Goal: Task Accomplishment & Management: Complete application form

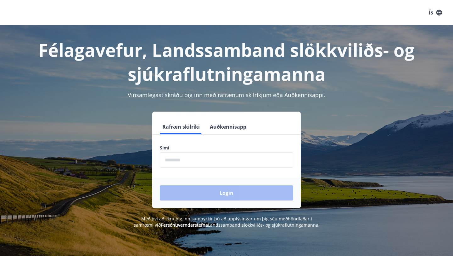
click at [190, 162] on input "phone" at bounding box center [227, 159] width 134 height 15
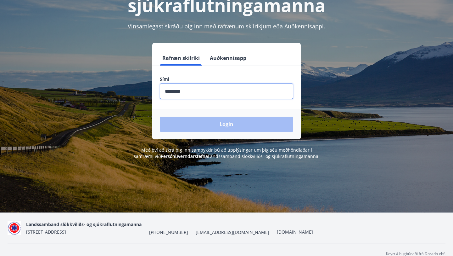
scroll to position [77, 0]
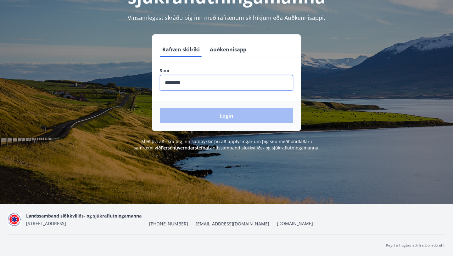
click at [214, 119] on div "Login" at bounding box center [226, 115] width 149 height 30
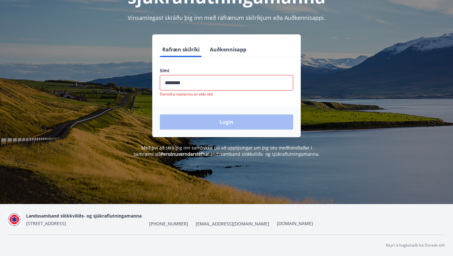
click at [195, 86] on input "phone" at bounding box center [227, 82] width 134 height 15
type input "*"
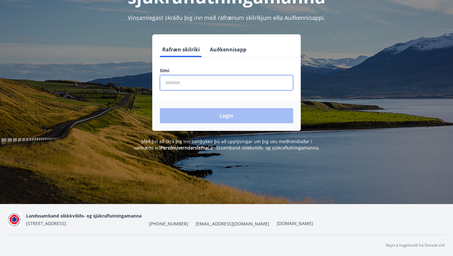
click at [187, 79] on input "phone" at bounding box center [227, 82] width 134 height 15
type input "********"
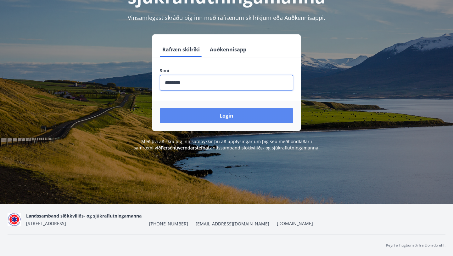
click at [217, 116] on button "Login" at bounding box center [227, 115] width 134 height 15
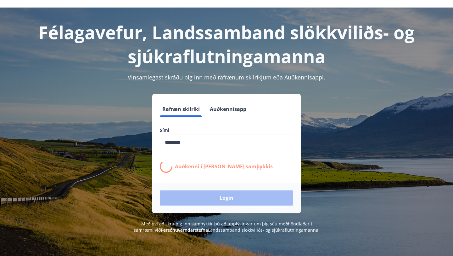
scroll to position [0, 0]
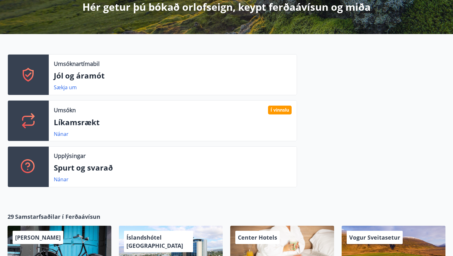
scroll to position [124, 0]
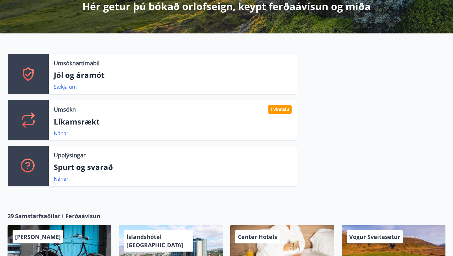
click at [118, 134] on div "Nánar" at bounding box center [173, 133] width 238 height 8
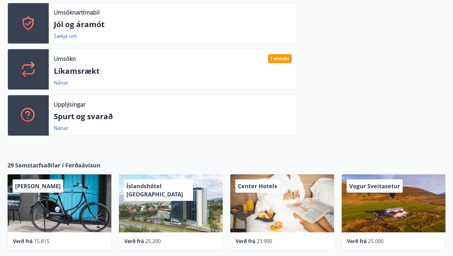
scroll to position [0, 0]
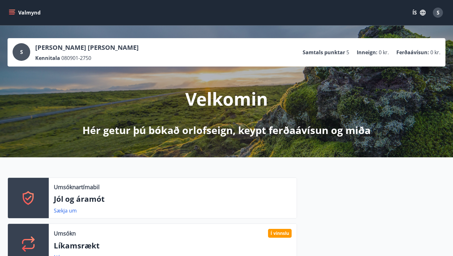
click at [12, 12] on icon "menu" at bounding box center [12, 12] width 6 height 6
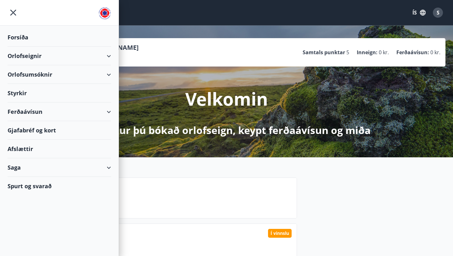
click at [22, 47] on div "Styrkir" at bounding box center [60, 37] width 104 height 19
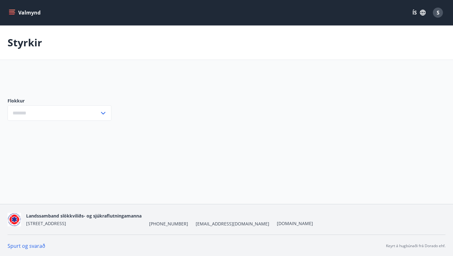
type input "***"
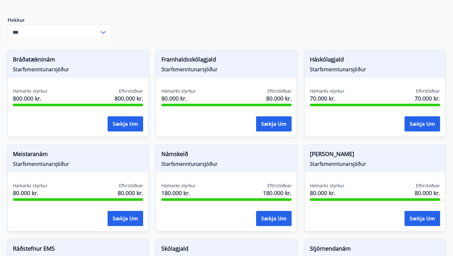
scroll to position [81, 0]
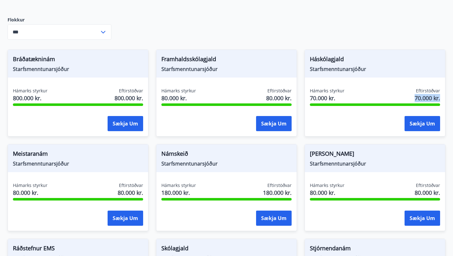
drag, startPoint x: 408, startPoint y: 98, endPoint x: 441, endPoint y: 100, distance: 33.1
click at [441, 100] on div "Hámarks styrkur 70.000 kr. Eftirstöðvar 70.000 kr. Sækja um" at bounding box center [375, 111] width 140 height 46
click at [322, 116] on div "Sækja um" at bounding box center [375, 124] width 130 height 16
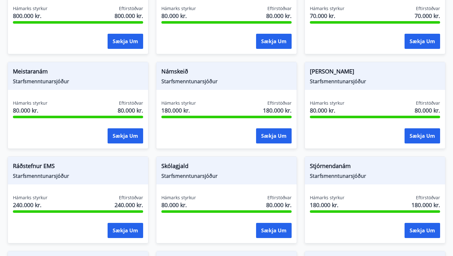
scroll to position [164, 0]
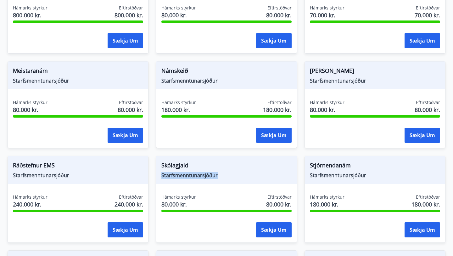
drag, startPoint x: 222, startPoint y: 175, endPoint x: 155, endPoint y: 174, distance: 67.4
click at [155, 174] on div "Skólagjald Starfsmenntunarsjóður Hámarks styrkur 80.000 kr. Eftirstöðvar 80.000…" at bounding box center [223, 195] width 149 height 94
click at [235, 163] on span "Skólagjald" at bounding box center [227, 166] width 130 height 11
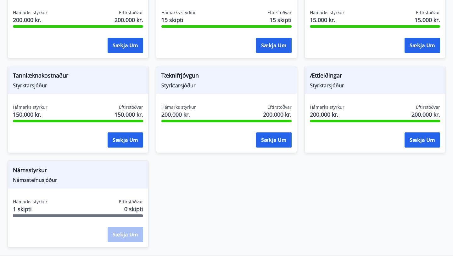
scroll to position [778, 0]
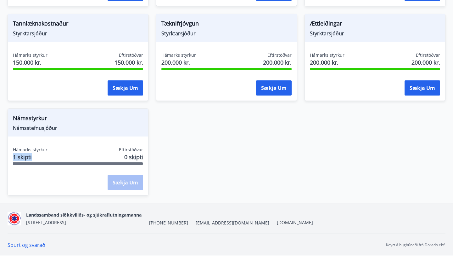
drag, startPoint x: 13, startPoint y: 156, endPoint x: 33, endPoint y: 156, distance: 20.5
click at [34, 156] on span "1 skipti" at bounding box center [30, 157] width 35 height 8
click at [59, 173] on div "Hámarks styrkur 1 skipti Eftirstöðvar 0 skipti Sækja um" at bounding box center [78, 169] width 140 height 46
drag, startPoint x: 37, startPoint y: 156, endPoint x: 7, endPoint y: 156, distance: 29.9
click at [7, 156] on div "Námsstyrkur Námsstefnusjóður Hámarks styrkur 1 skipti Eftirstöðvar 0 skipti Sæk…" at bounding box center [74, 148] width 149 height 94
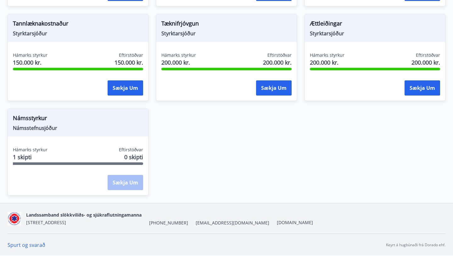
click at [39, 176] on div "Sækja um" at bounding box center [78, 183] width 130 height 16
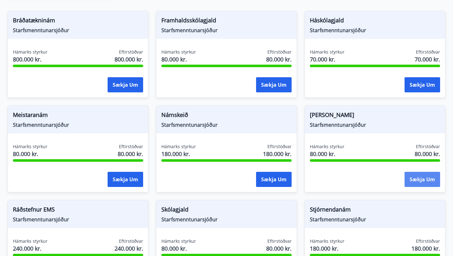
scroll to position [119, 0]
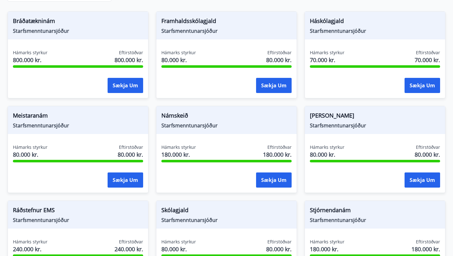
click at [350, 117] on span "[PERSON_NAME]" at bounding box center [375, 116] width 130 height 11
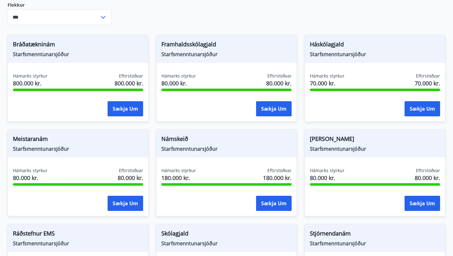
scroll to position [86, 0]
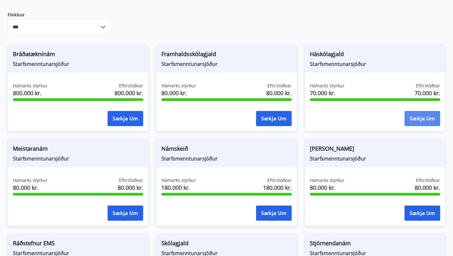
click at [420, 118] on button "Sækja um" at bounding box center [423, 118] width 36 height 15
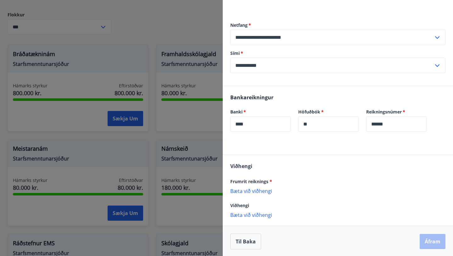
scroll to position [66, 0]
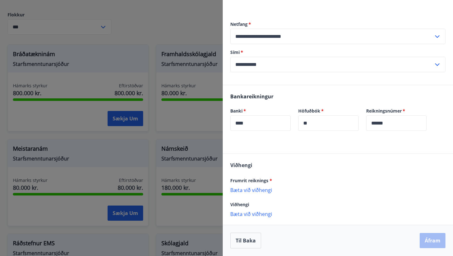
click at [253, 191] on p "Bæta við viðhengi" at bounding box center [338, 189] width 215 height 6
click at [259, 191] on p "Bæta við viðhengi" at bounding box center [338, 189] width 215 height 6
click at [244, 191] on p "Bæta við viðhengi" at bounding box center [338, 189] width 215 height 6
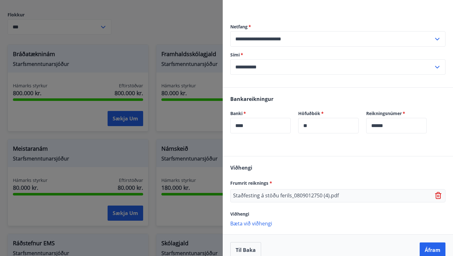
scroll to position [72, 0]
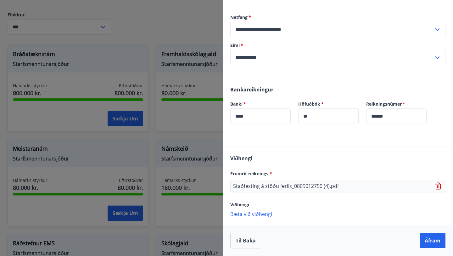
click at [439, 184] on icon at bounding box center [438, 184] width 5 height 1
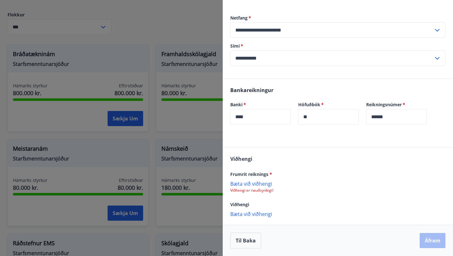
scroll to position [72, 0]
click at [258, 178] on div "Frumrit reiknings * [PERSON_NAME] við viðhengi Viðhengi er nauðsynlegt!" at bounding box center [338, 181] width 215 height 23
click at [258, 183] on p "Bæta við viðhengi" at bounding box center [338, 183] width 215 height 6
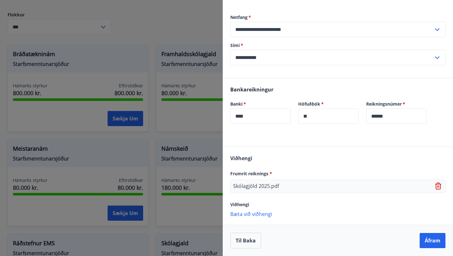
click at [257, 215] on p "Bæta við viðhengi" at bounding box center [338, 213] width 215 height 6
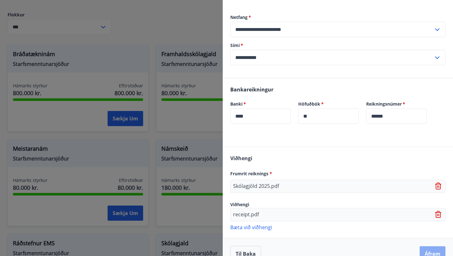
click at [431, 253] on button "Áfram" at bounding box center [433, 253] width 26 height 15
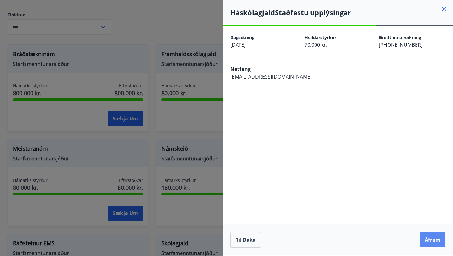
click at [434, 240] on button "Áfram" at bounding box center [433, 239] width 26 height 15
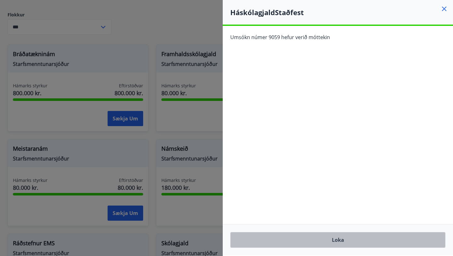
click at [344, 241] on button "Loka" at bounding box center [338, 240] width 215 height 16
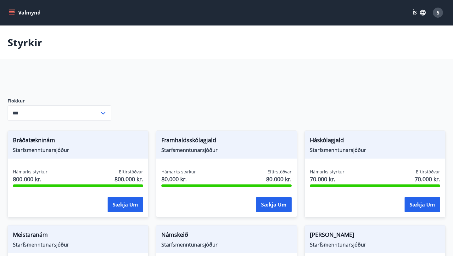
click at [11, 11] on icon "menu" at bounding box center [12, 11] width 6 height 1
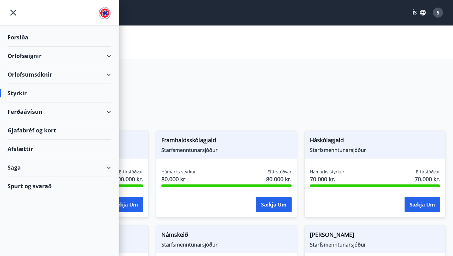
click at [439, 12] on span "S" at bounding box center [438, 12] width 3 height 7
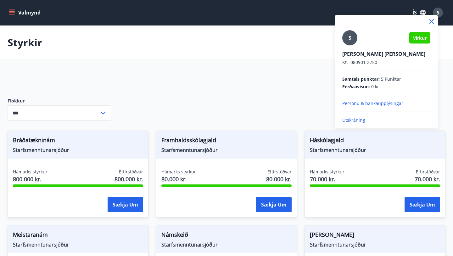
click at [345, 39] on div "S" at bounding box center [350, 37] width 15 height 15
click at [345, 46] on input "S" at bounding box center [386, 49] width 86 height 7
click at [360, 105] on p "Persónu & bankaupplýsingar" at bounding box center [387, 103] width 88 height 6
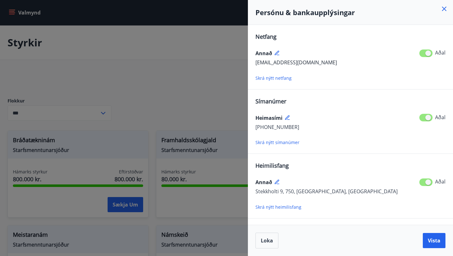
scroll to position [42, 0]
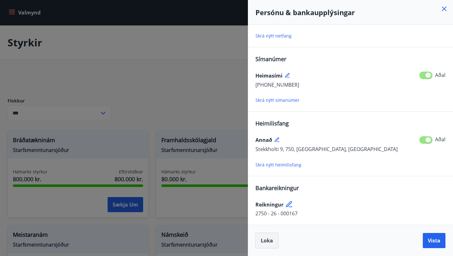
click at [264, 244] on button "Loka" at bounding box center [267, 240] width 23 height 16
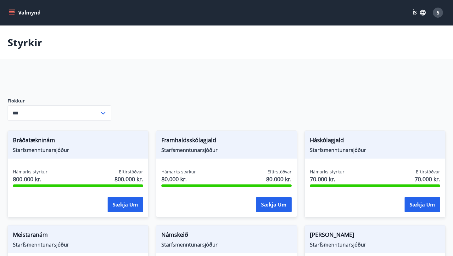
click at [436, 11] on div "S" at bounding box center [438, 13] width 10 height 10
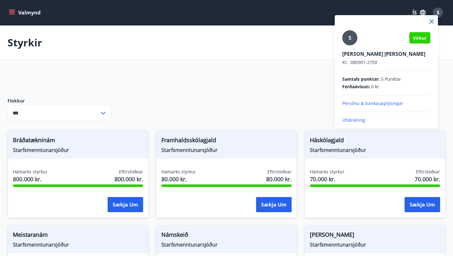
click at [371, 100] on p "Persónu & bankaupplýsingar" at bounding box center [387, 103] width 88 height 6
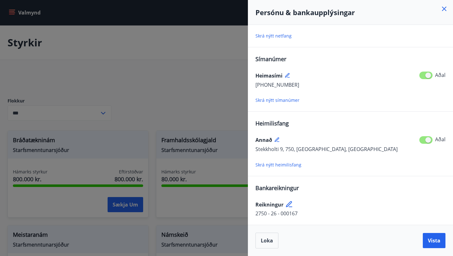
click at [289, 203] on icon at bounding box center [290, 205] width 8 height 8
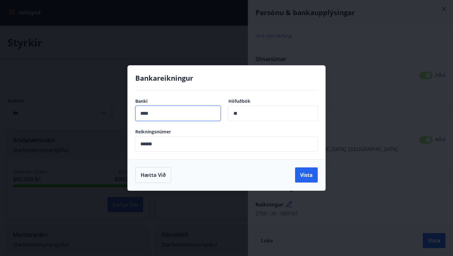
drag, startPoint x: 158, startPoint y: 113, endPoint x: 128, endPoint y: 113, distance: 30.2
click at [128, 113] on div "Banki **** ​ Höfuðbók ** ​ Reikningsnúmer ****** ​" at bounding box center [227, 124] width 198 height 69
type input "****"
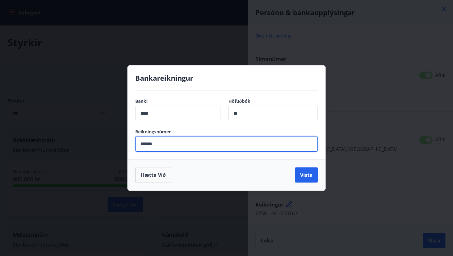
drag, startPoint x: 165, startPoint y: 145, endPoint x: 150, endPoint y: 145, distance: 14.8
click at [150, 145] on input "******" at bounding box center [226, 143] width 183 height 15
click at [307, 174] on button "Vista" at bounding box center [306, 174] width 23 height 15
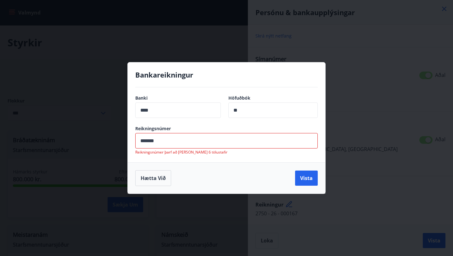
click at [148, 143] on input "*******" at bounding box center [226, 140] width 183 height 15
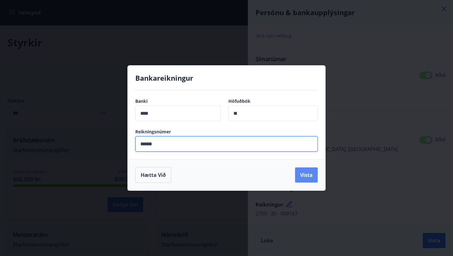
type input "******"
click at [310, 172] on button "Vista" at bounding box center [306, 174] width 23 height 15
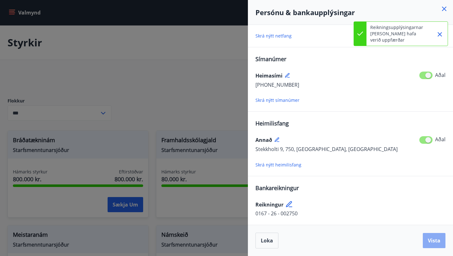
click at [438, 242] on span "Vista" at bounding box center [434, 240] width 13 height 7
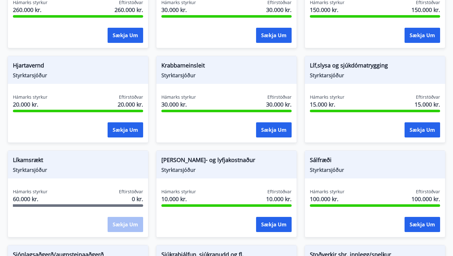
scroll to position [595, 0]
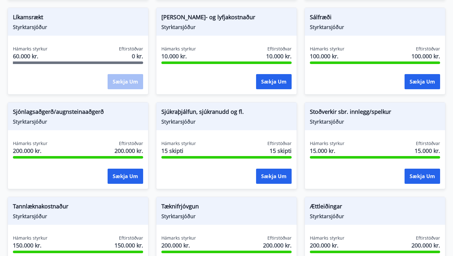
click at [117, 86] on div "Sækja um" at bounding box center [126, 82] width 36 height 16
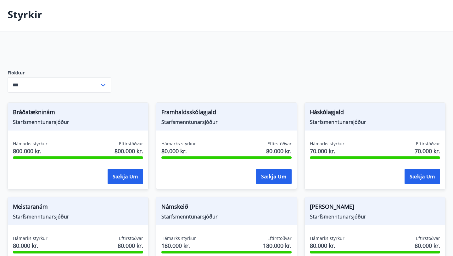
scroll to position [0, 0]
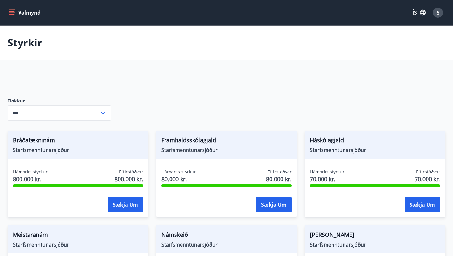
click at [17, 12] on button "Valmynd" at bounding box center [26, 12] width 36 height 11
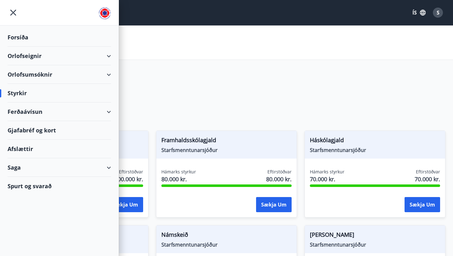
click at [35, 114] on div "Ferðaávísun" at bounding box center [60, 111] width 104 height 19
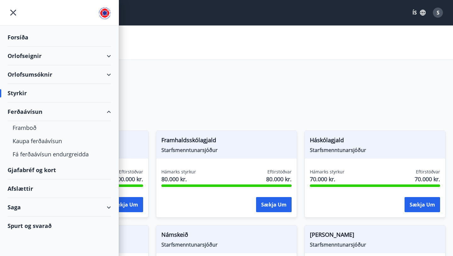
click at [33, 116] on div "Ferðaávísun" at bounding box center [60, 111] width 104 height 19
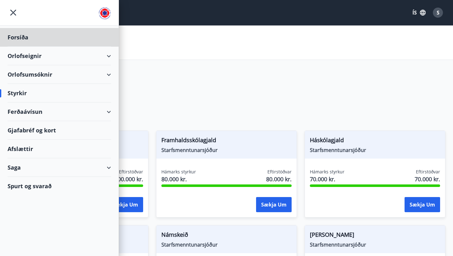
click at [12, 89] on div "Styrkir" at bounding box center [60, 93] width 104 height 19
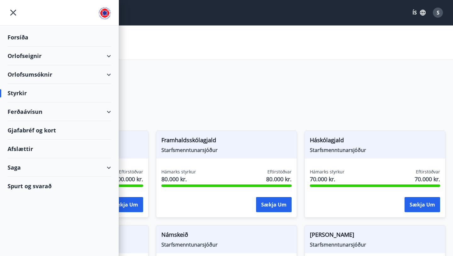
click at [17, 95] on div "Styrkir" at bounding box center [60, 93] width 104 height 19
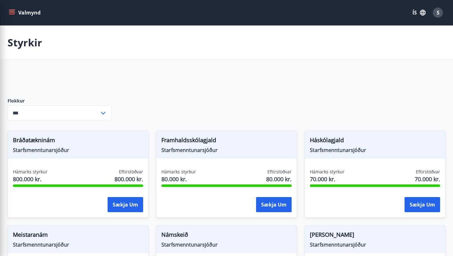
click at [210, 80] on div at bounding box center [156, 79] width 297 height 15
click at [8, 9] on button "Valmynd" at bounding box center [26, 12] width 36 height 11
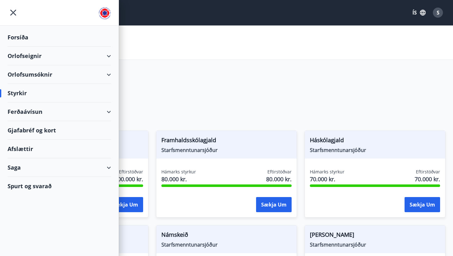
click at [25, 39] on div "Forsíða" at bounding box center [60, 37] width 104 height 19
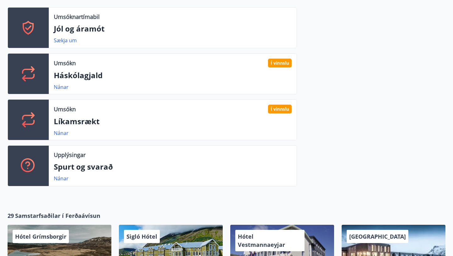
scroll to position [173, 0]
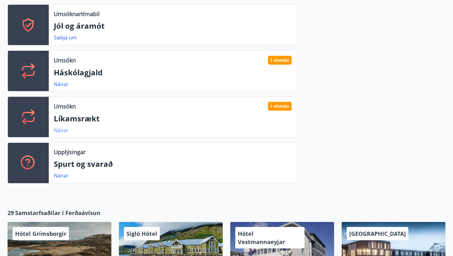
click at [60, 133] on link "Nánar" at bounding box center [61, 130] width 15 height 7
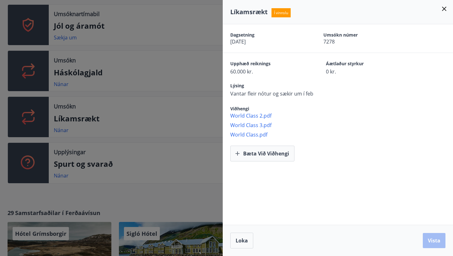
click at [442, 7] on icon at bounding box center [444, 9] width 4 height 4
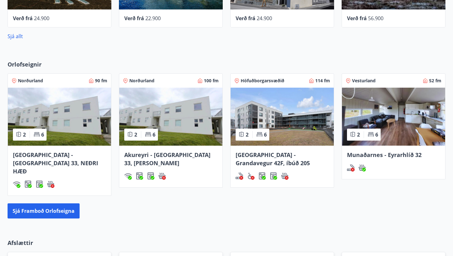
scroll to position [592, 0]
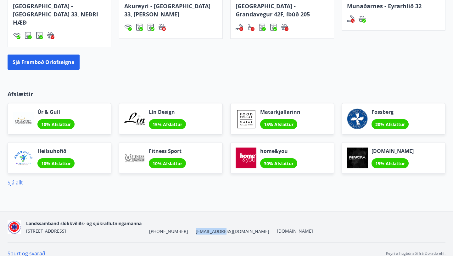
drag, startPoint x: 215, startPoint y: 222, endPoint x: 186, endPoint y: 223, distance: 29.3
click at [186, 223] on div "Landssamband slökkviliðs- og sjúkraflutningamanna [STREET_ADDRESS] [PHONE_NUMBE…" at bounding box center [169, 226] width 287 height 15
copy span "[EMAIL_ADDRESS][DOMAIN_NAME]"
click at [16, 174] on div "Sjá allt" at bounding box center [227, 180] width 438 height 13
click at [17, 179] on link "Sjá allt" at bounding box center [15, 182] width 15 height 7
